Goal: Task Accomplishment & Management: Use online tool/utility

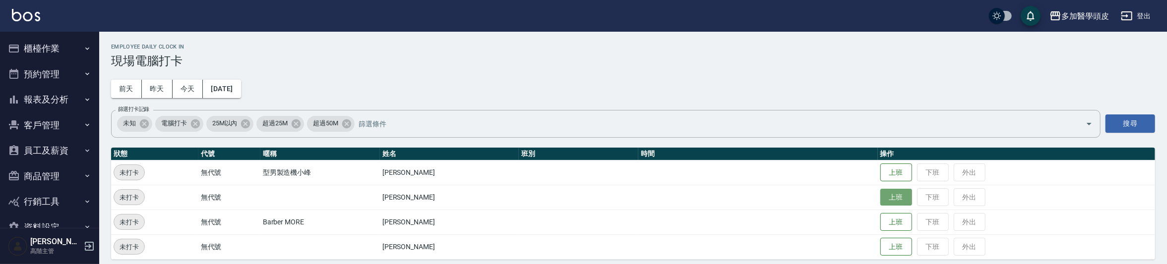
click at [893, 197] on button "上班" at bounding box center [896, 197] width 32 height 17
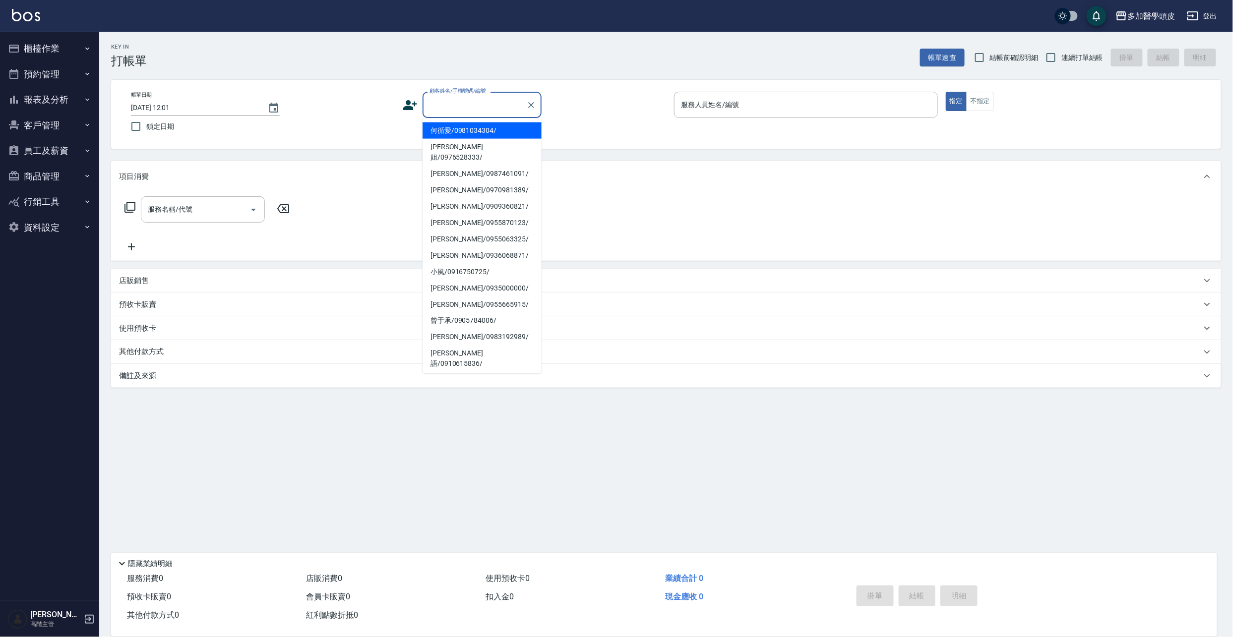
click at [468, 113] on input "顧客姓名/手機號碼/編號" at bounding box center [474, 104] width 95 height 17
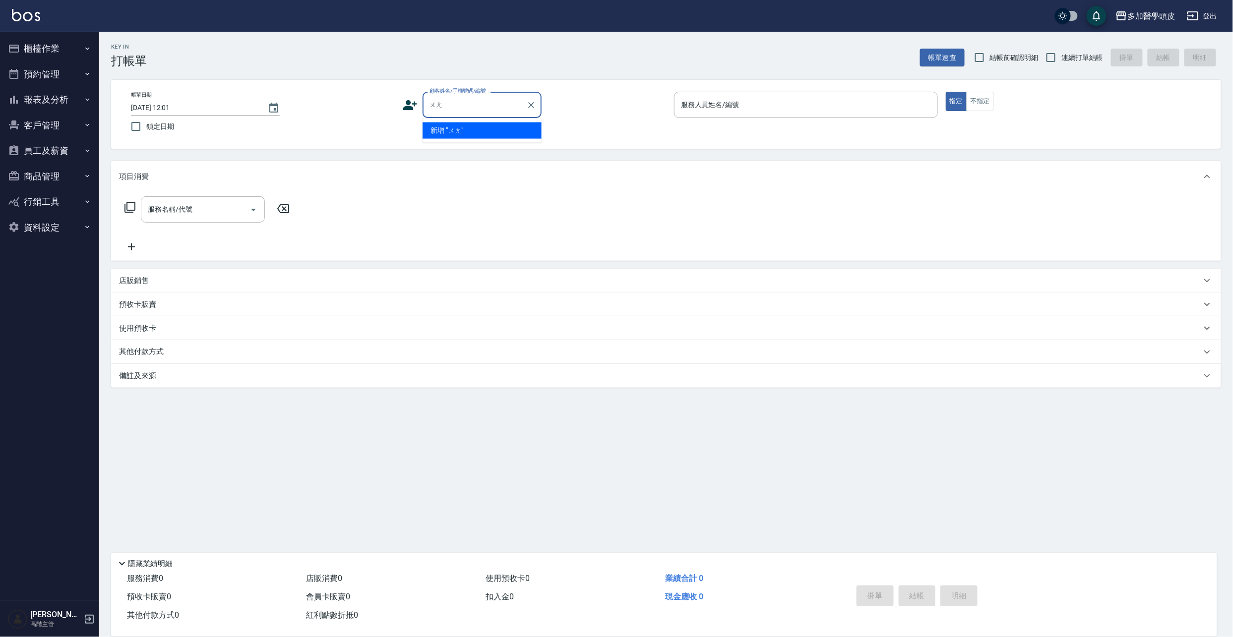
type input "汪"
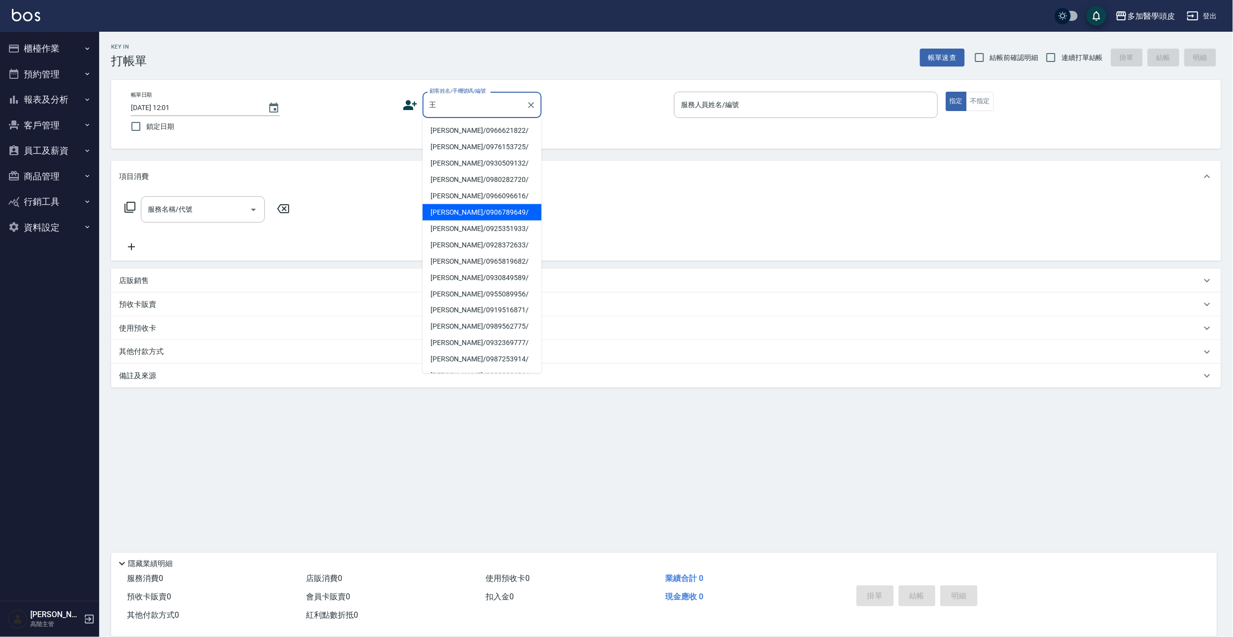
click at [456, 215] on li "[PERSON_NAME]/0906789649/" at bounding box center [482, 212] width 119 height 16
type input "[PERSON_NAME]/0906789649/"
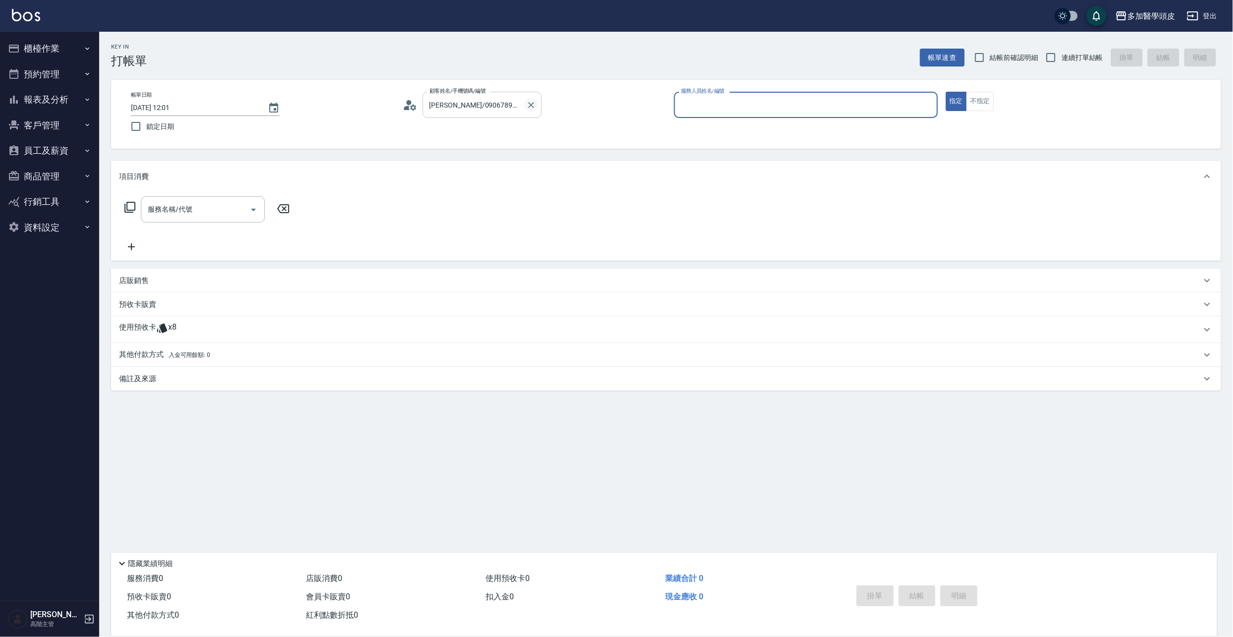
click at [532, 109] on icon "Clear" at bounding box center [531, 105] width 10 height 10
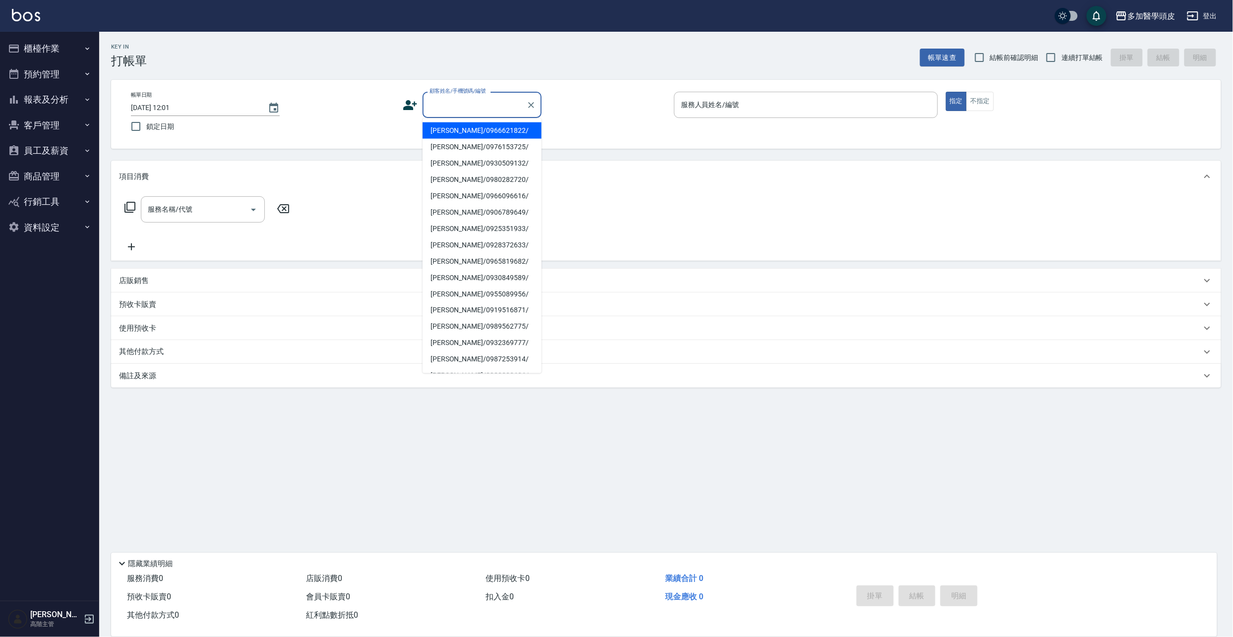
click at [491, 105] on input "顧客姓名/手機號碼/編號" at bounding box center [474, 104] width 95 height 17
click at [451, 297] on li "[PERSON_NAME]/0975128298/" at bounding box center [482, 305] width 119 height 16
type input "[PERSON_NAME]/0975128298/"
